Goal: Information Seeking & Learning: Learn about a topic

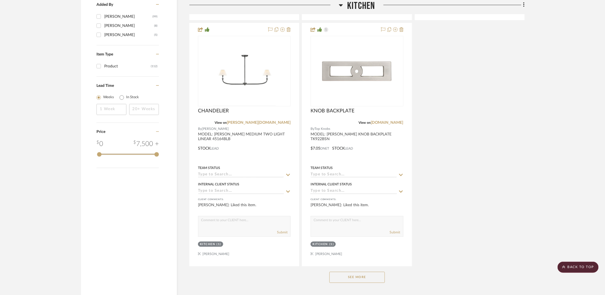
scroll to position [757, 0]
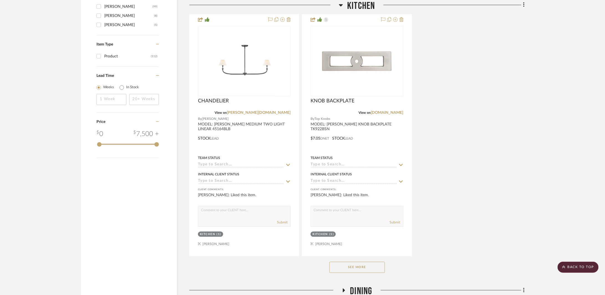
click at [360, 271] on button "See More" at bounding box center [356, 266] width 55 height 11
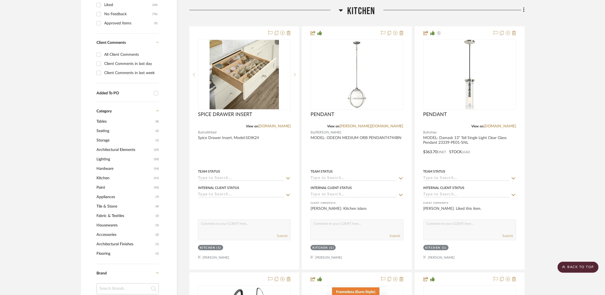
scroll to position [251, 0]
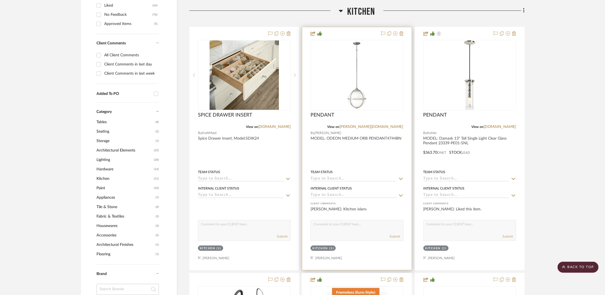
click at [0, 0] on div at bounding box center [0, 0] width 0 height 0
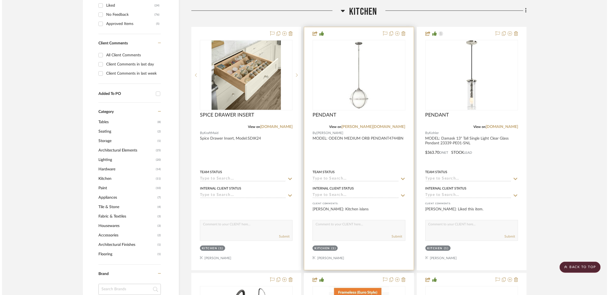
scroll to position [0, 0]
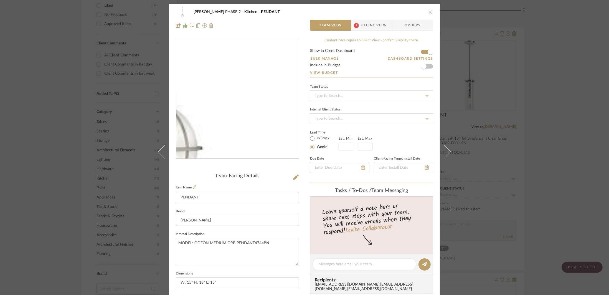
click at [276, 123] on img "0" at bounding box center [237, 98] width 96 height 120
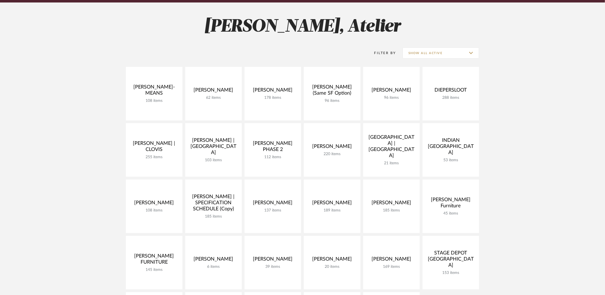
scroll to position [19, 0]
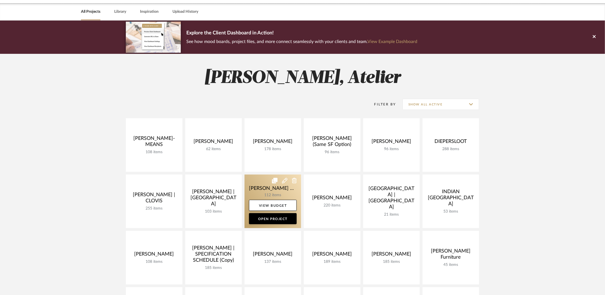
click at [282, 186] on link at bounding box center [273, 201] width 57 height 54
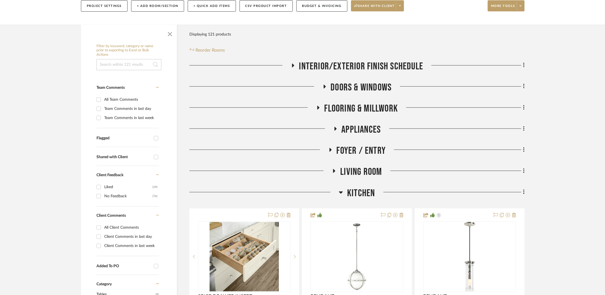
scroll to position [250, 0]
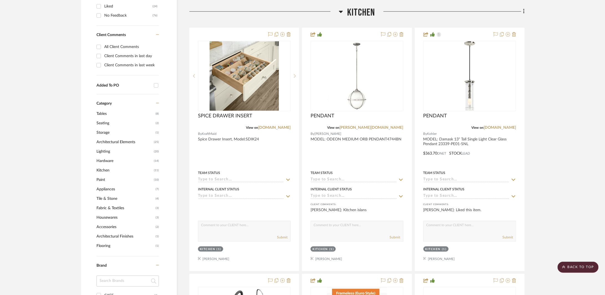
click at [346, 14] on h3 "Kitchen" at bounding box center [357, 13] width 36 height 12
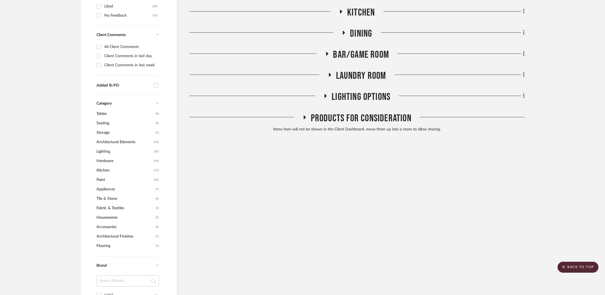
click at [358, 54] on span "BAR/GAME ROOM" at bounding box center [361, 55] width 56 height 12
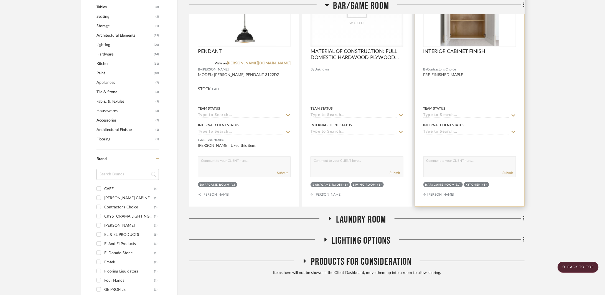
scroll to position [358, 0]
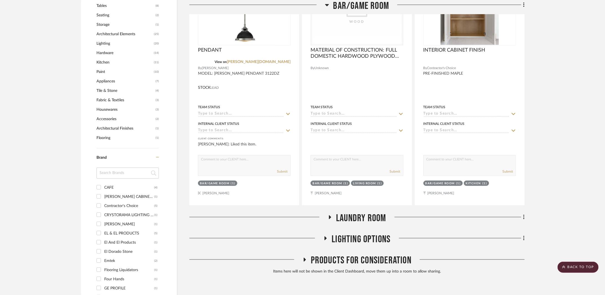
click at [347, 209] on div "INTERIOR/EXTERIOR FINISH SCHEDULE DOORS & WINDOWS FLOORING & MILLWORK Appliance…" at bounding box center [356, 24] width 335 height 505
click at [350, 213] on span "Laundry Room" at bounding box center [361, 218] width 50 height 12
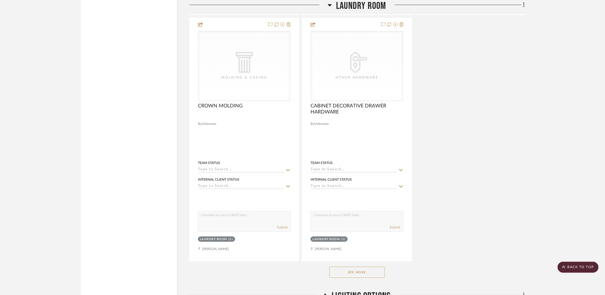
scroll to position [1077, 0]
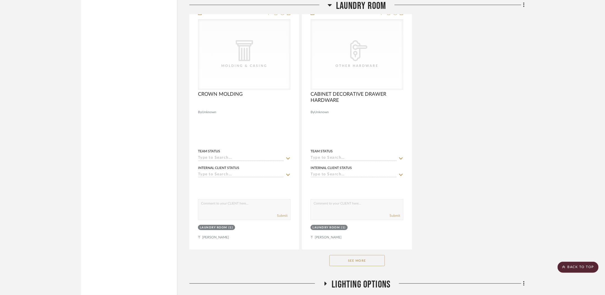
click at [359, 263] on button "See More" at bounding box center [356, 260] width 55 height 11
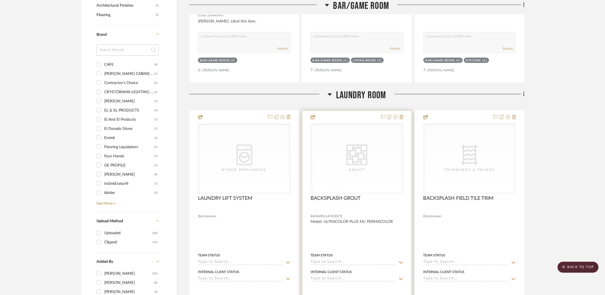
scroll to position [391, 0]
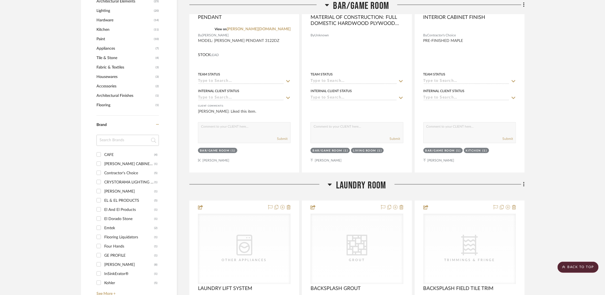
click at [331, 186] on icon at bounding box center [330, 184] width 4 height 7
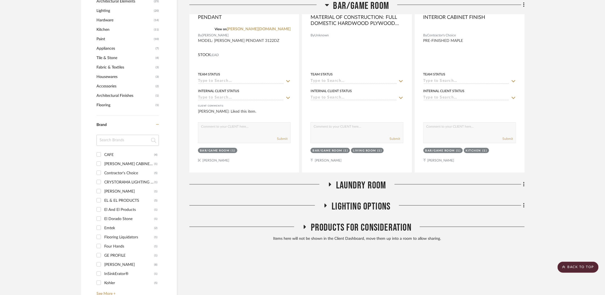
click at [337, 203] on span "LIGHTING OPTIONS" at bounding box center [361, 206] width 59 height 12
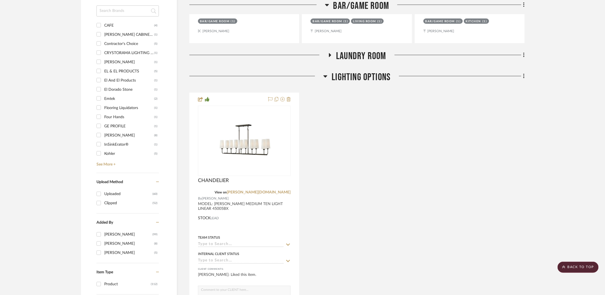
scroll to position [406, 0]
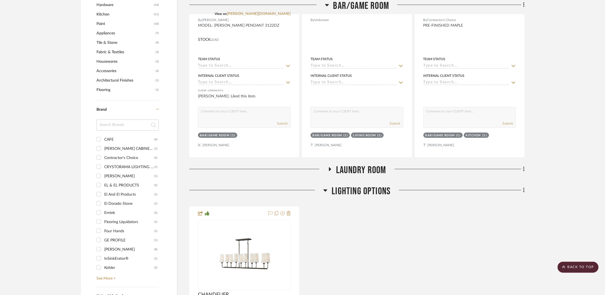
click at [350, 195] on span "LIGHTING OPTIONS" at bounding box center [361, 191] width 59 height 12
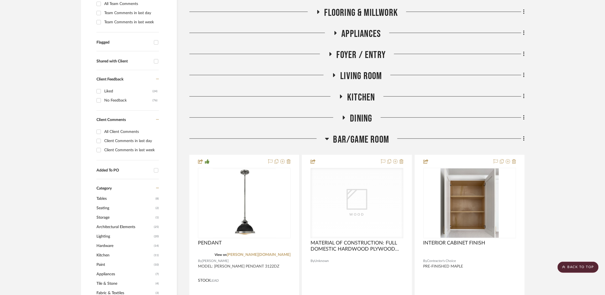
scroll to position [152, 0]
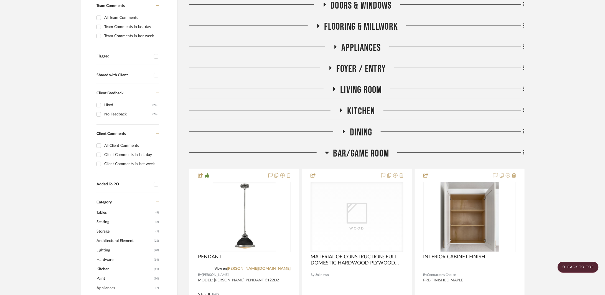
click at [354, 151] on span "BAR/GAME ROOM" at bounding box center [361, 153] width 56 height 12
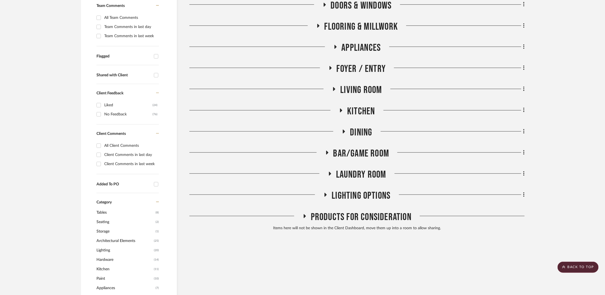
click at [364, 131] on span "Dining" at bounding box center [361, 132] width 22 height 12
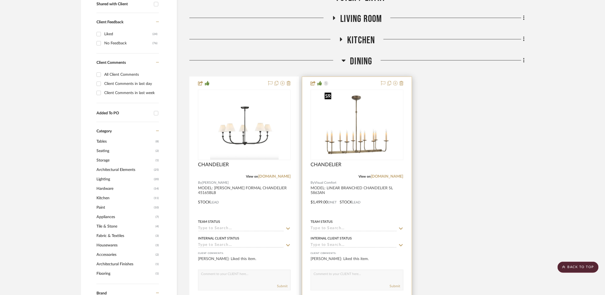
scroll to position [229, 0]
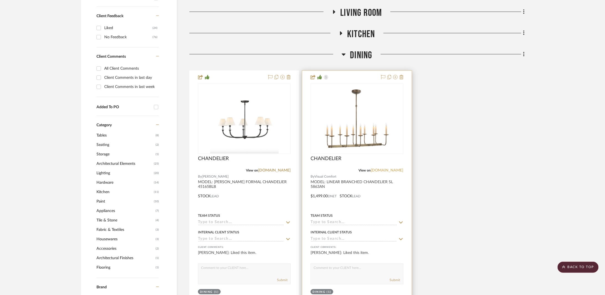
click at [394, 170] on link "[DOMAIN_NAME]" at bounding box center [387, 170] width 32 height 4
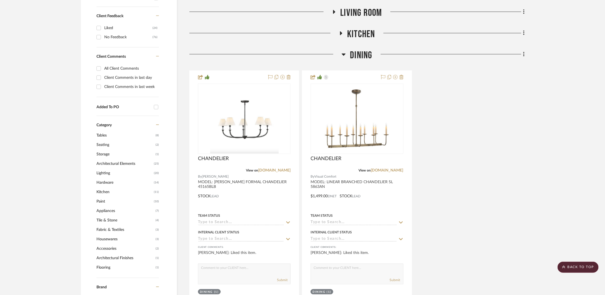
click at [356, 54] on span "Dining" at bounding box center [361, 55] width 22 height 12
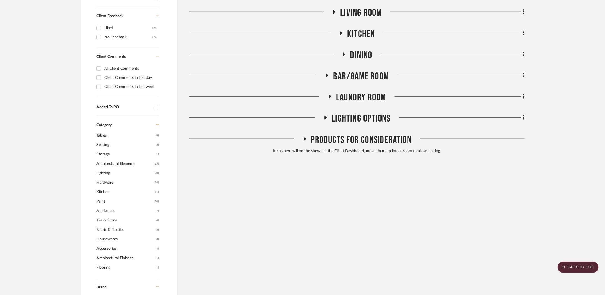
click at [362, 35] on span "Kitchen" at bounding box center [361, 34] width 28 height 12
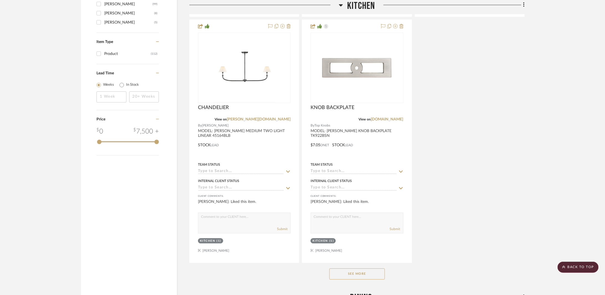
scroll to position [764, 0]
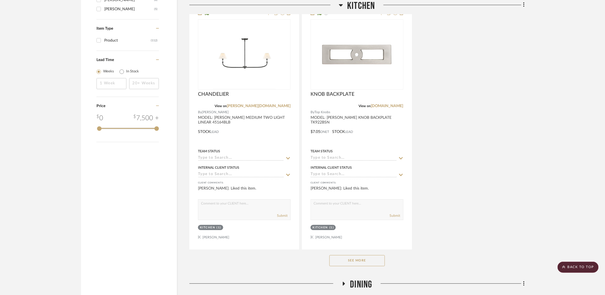
click at [366, 258] on button "See More" at bounding box center [356, 260] width 55 height 11
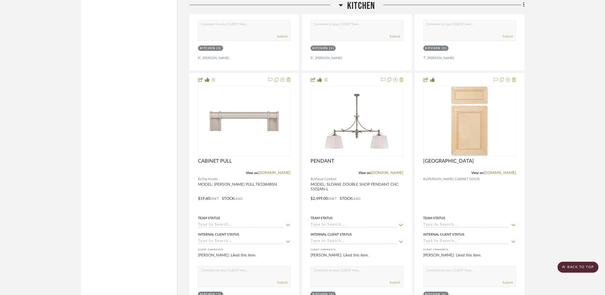
scroll to position [943, 0]
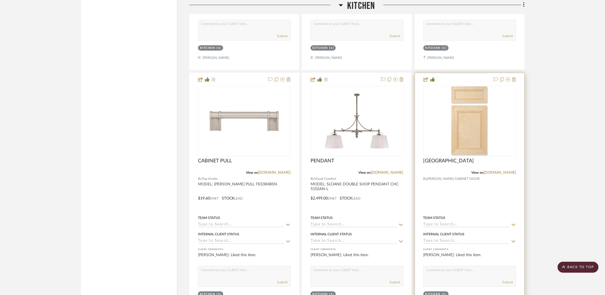
click at [0, 0] on img at bounding box center [0, 0] width 0 height 0
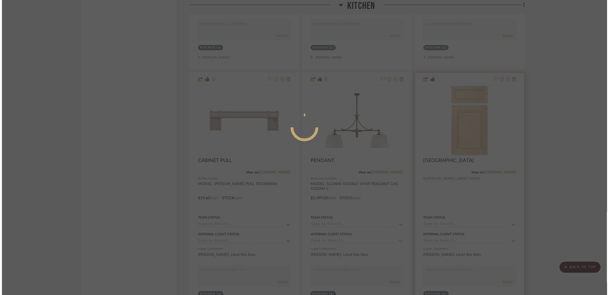
scroll to position [0, 0]
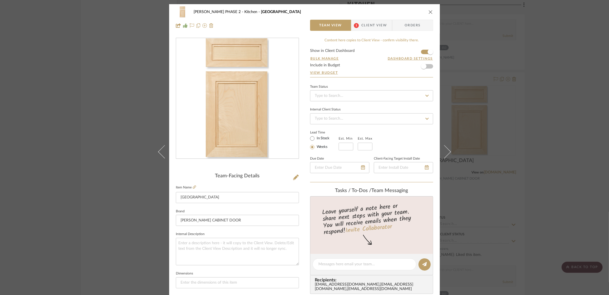
click at [428, 13] on button "close" at bounding box center [430, 11] width 5 height 5
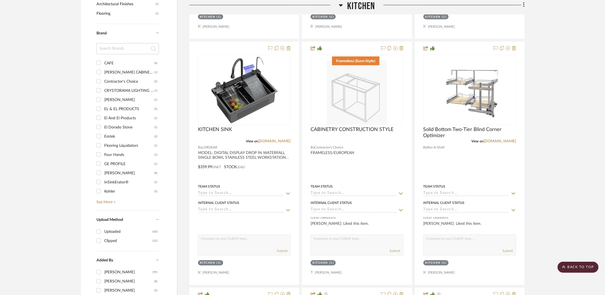
scroll to position [428, 0]
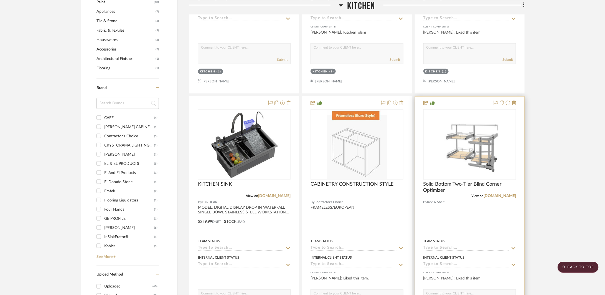
click at [475, 214] on div at bounding box center [469, 217] width 109 height 243
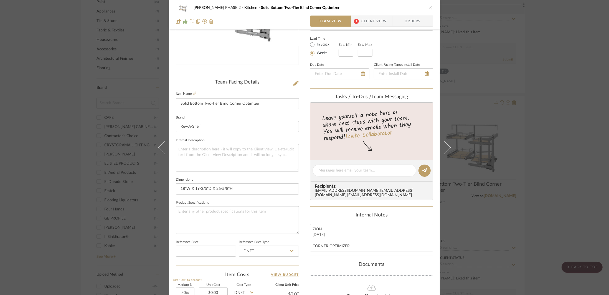
scroll to position [0, 0]
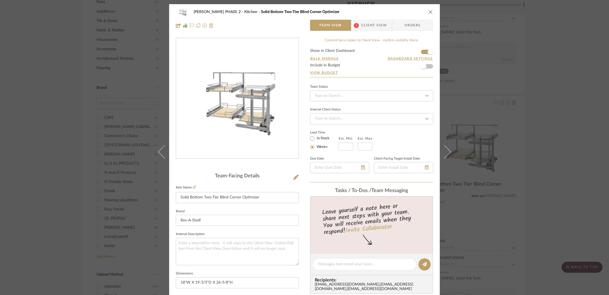
click at [362, 24] on span "Client View" at bounding box center [374, 25] width 26 height 11
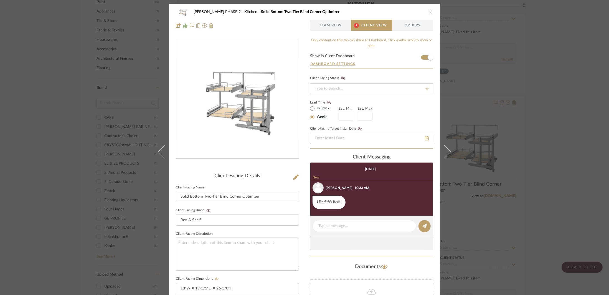
click at [428, 11] on icon "close" at bounding box center [430, 12] width 4 height 4
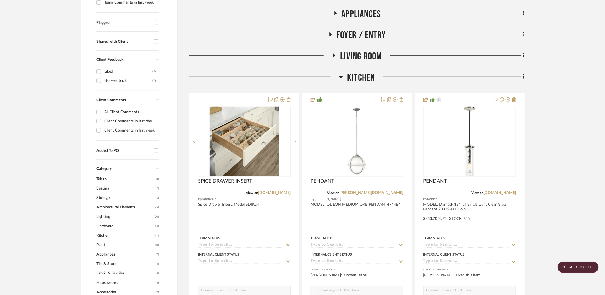
scroll to position [153, 0]
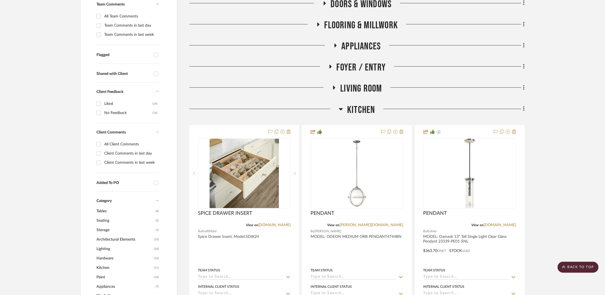
click at [363, 105] on span "Kitchen" at bounding box center [361, 110] width 28 height 12
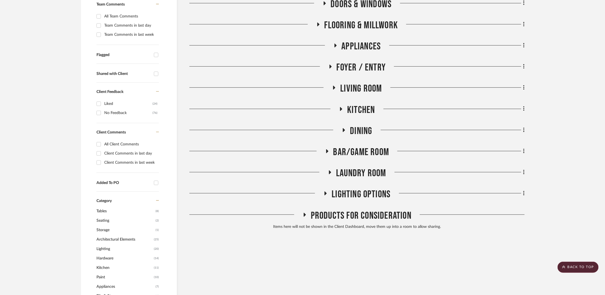
click at [365, 91] on span "Living Room" at bounding box center [361, 89] width 42 height 12
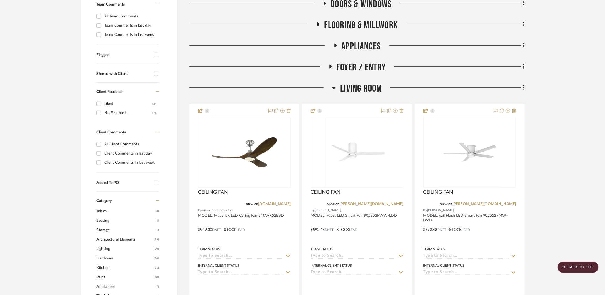
click at [340, 91] on span "Living Room" at bounding box center [361, 89] width 42 height 12
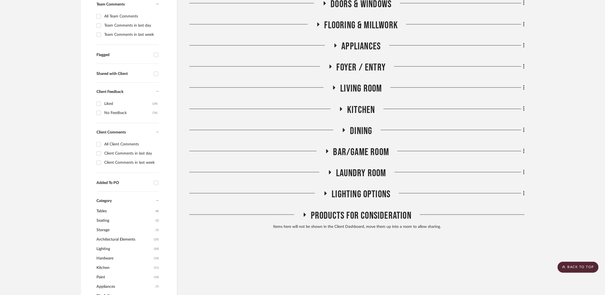
click at [348, 64] on span "Foyer / Entry" at bounding box center [361, 68] width 49 height 12
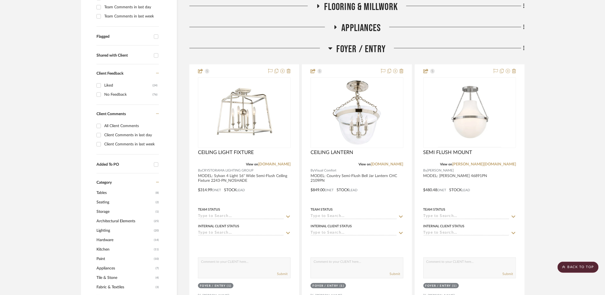
scroll to position [142, 0]
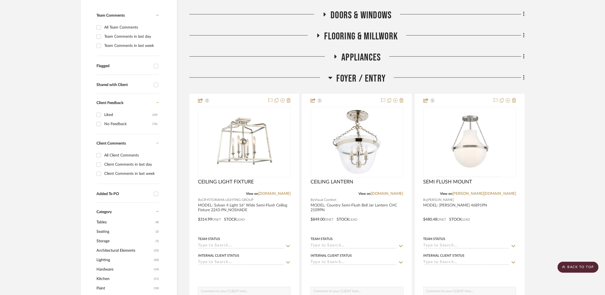
click at [357, 79] on span "Foyer / Entry" at bounding box center [361, 79] width 49 height 12
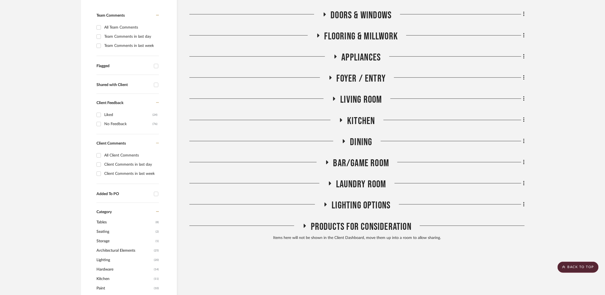
click at [363, 56] on span "Appliances" at bounding box center [361, 58] width 39 height 12
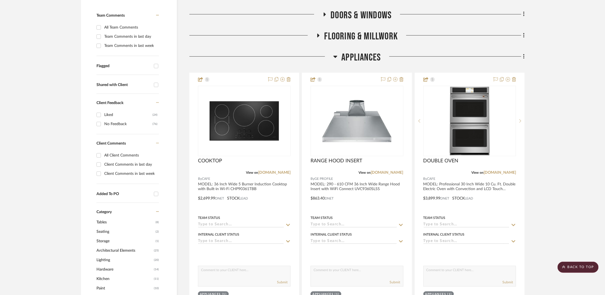
click at [363, 56] on span "Appliances" at bounding box center [361, 58] width 39 height 12
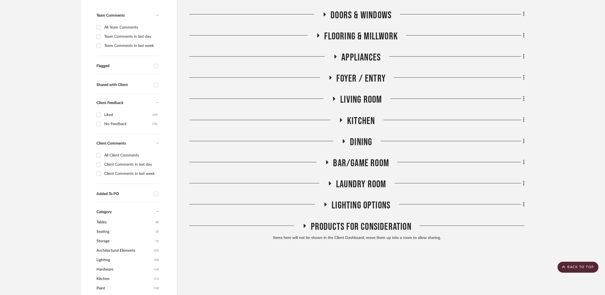
click at [369, 34] on span "FLOORING & MILLWORK" at bounding box center [361, 36] width 74 height 12
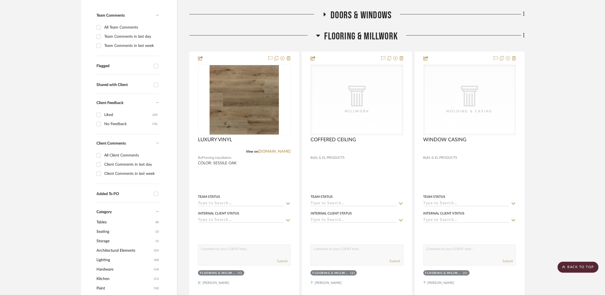
click at [369, 34] on span "FLOORING & MILLWORK" at bounding box center [361, 36] width 74 height 12
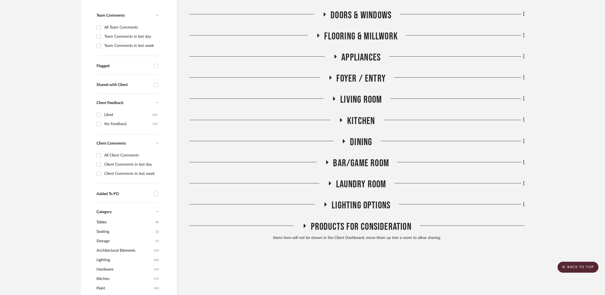
click at [369, 11] on span "DOORS & WINDOWS" at bounding box center [361, 15] width 61 height 12
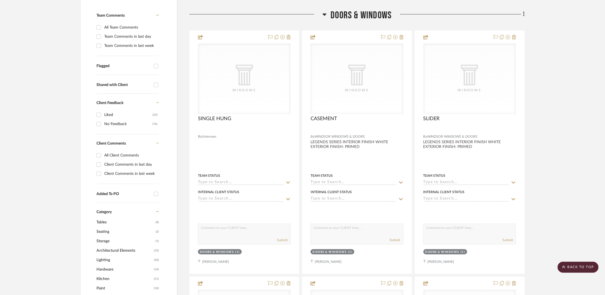
click at [369, 11] on span "DOORS & WINDOWS" at bounding box center [361, 15] width 61 height 12
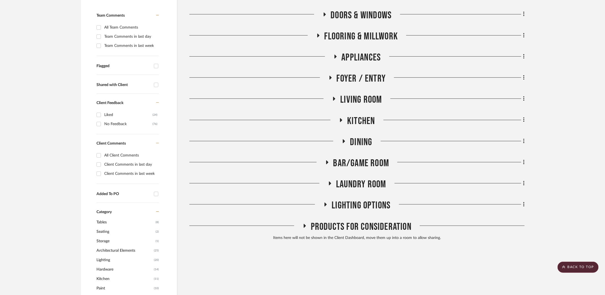
click at [367, 136] on span "Dining" at bounding box center [361, 142] width 22 height 12
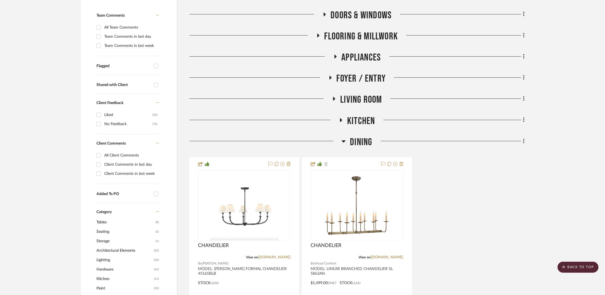
click at [367, 136] on span "Dining" at bounding box center [361, 142] width 22 height 12
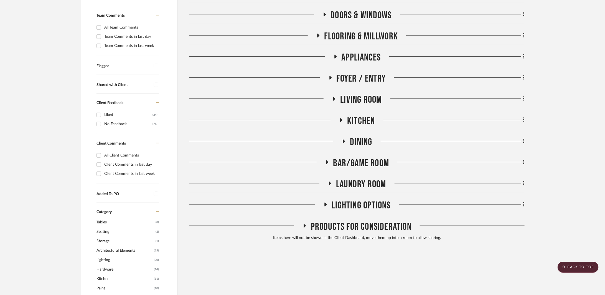
click at [367, 118] on span "Kitchen" at bounding box center [361, 121] width 28 height 12
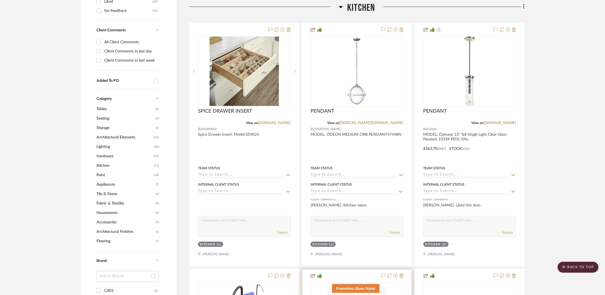
scroll to position [222, 0]
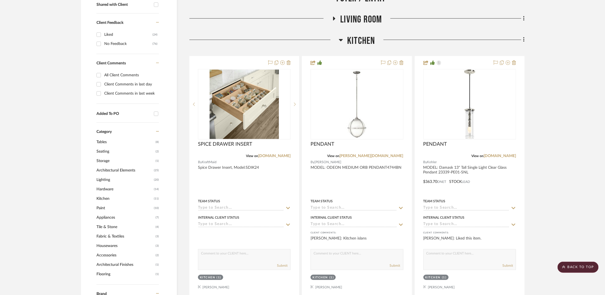
click at [369, 39] on span "Kitchen" at bounding box center [361, 41] width 28 height 12
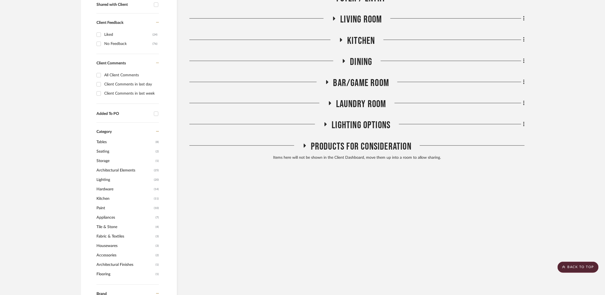
click at [365, 78] on span "BAR/GAME ROOM" at bounding box center [361, 83] width 56 height 12
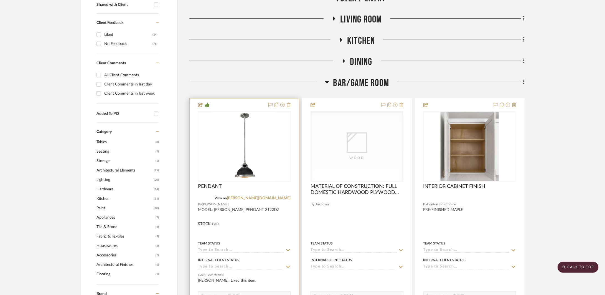
scroll to position [243, 0]
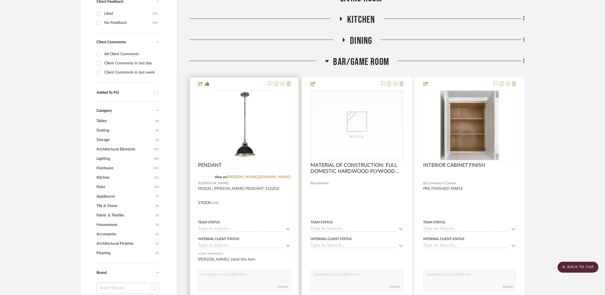
click at [251, 194] on div at bounding box center [244, 198] width 109 height 243
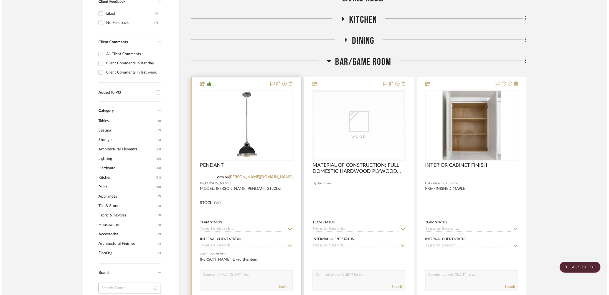
scroll to position [0, 0]
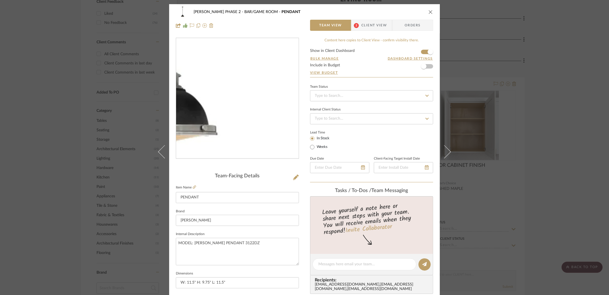
click at [261, 143] on img "0" at bounding box center [237, 98] width 109 height 120
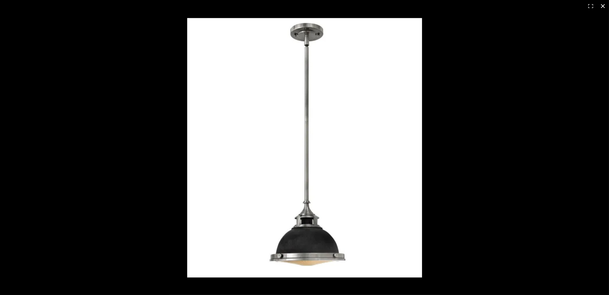
click at [601, 8] on button at bounding box center [603, 6] width 12 height 12
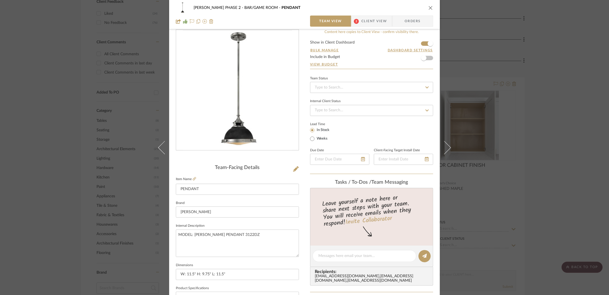
scroll to position [10, 0]
drag, startPoint x: 239, startPoint y: 232, endPoint x: 193, endPoint y: 232, distance: 46.3
click at [193, 232] on textarea "MODEL: [PERSON_NAME] PENDANT 3122DZ" at bounding box center [237, 241] width 123 height 27
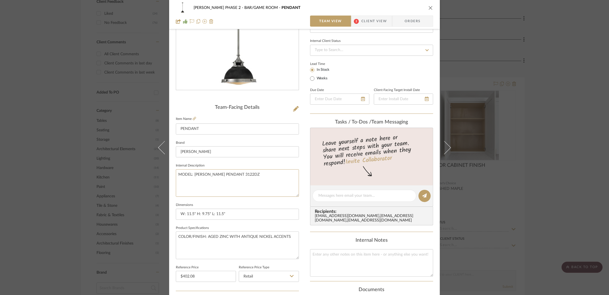
scroll to position [70, 0]
click at [239, 177] on textarea "MODEL: [PERSON_NAME] PENDANT 3122DZ" at bounding box center [237, 181] width 123 height 27
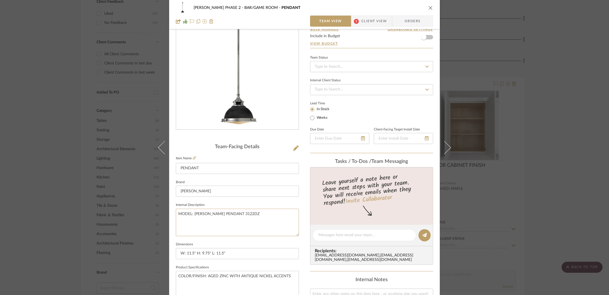
scroll to position [0, 0]
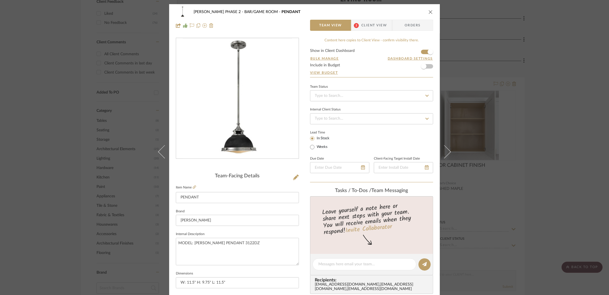
click at [428, 11] on icon "close" at bounding box center [430, 12] width 4 height 4
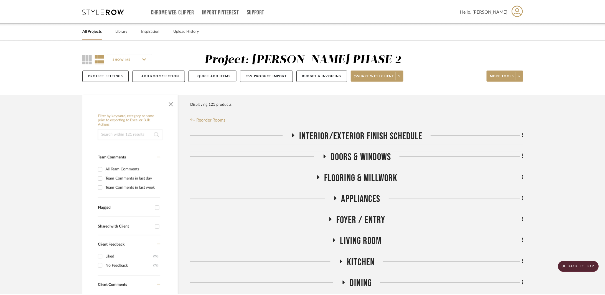
scroll to position [243, 0]
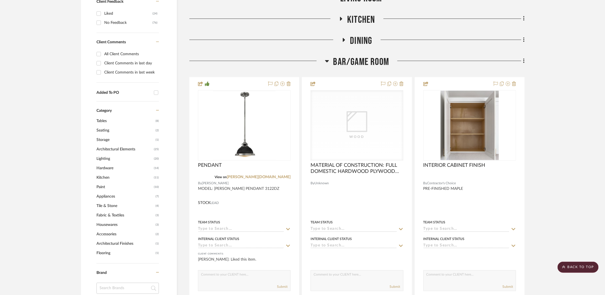
click at [361, 36] on span "Dining" at bounding box center [361, 41] width 22 height 12
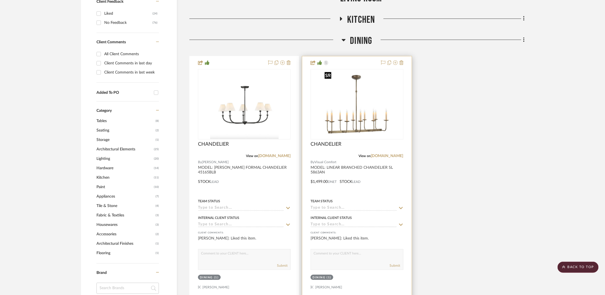
click at [0, 0] on img at bounding box center [0, 0] width 0 height 0
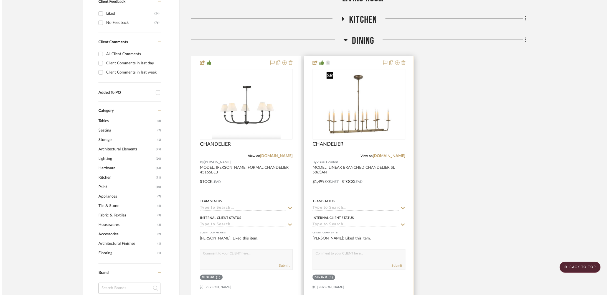
scroll to position [0, 0]
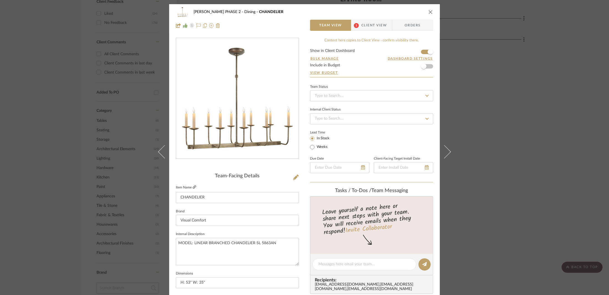
click at [194, 188] on icon at bounding box center [194, 186] width 3 height 3
click at [428, 11] on icon "close" at bounding box center [430, 12] width 4 height 4
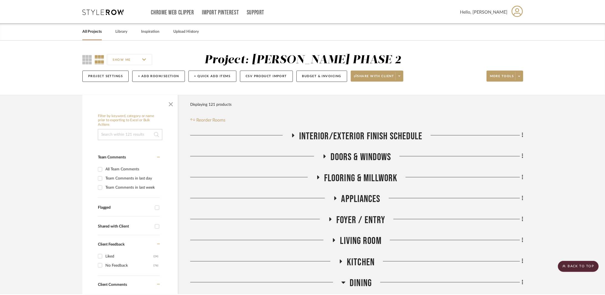
scroll to position [243, 0]
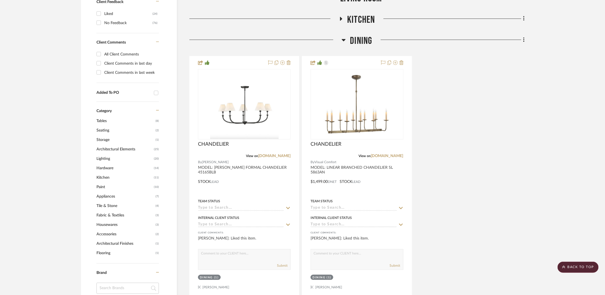
click at [365, 39] on span "Dining" at bounding box center [361, 41] width 22 height 12
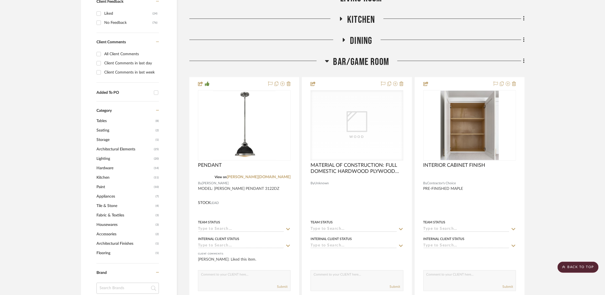
click at [355, 57] on span "BAR/GAME ROOM" at bounding box center [361, 62] width 56 height 12
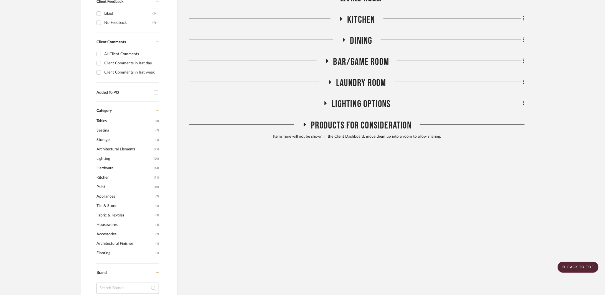
click at [356, 9] on div "INTERIOR/EXTERIOR FINISH SCHEDULE DOORS & WINDOWS FLOORING & MILLWORK Appliance…" at bounding box center [356, 14] width 335 height 255
click at [356, 19] on span "Kitchen" at bounding box center [361, 20] width 28 height 12
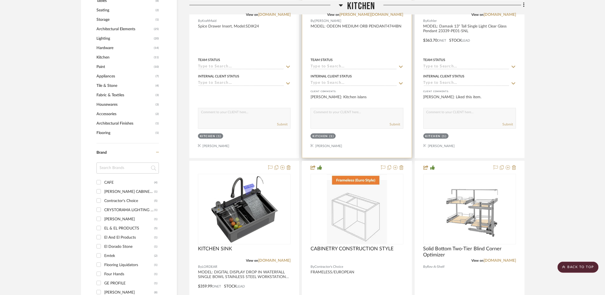
scroll to position [244, 0]
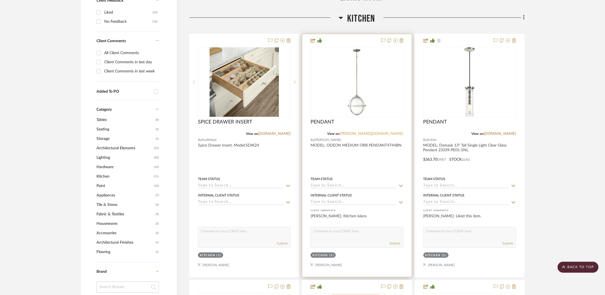
click at [395, 133] on link "[PERSON_NAME][DOMAIN_NAME]" at bounding box center [372, 134] width 64 height 4
